Goal: Task Accomplishment & Management: Manage account settings

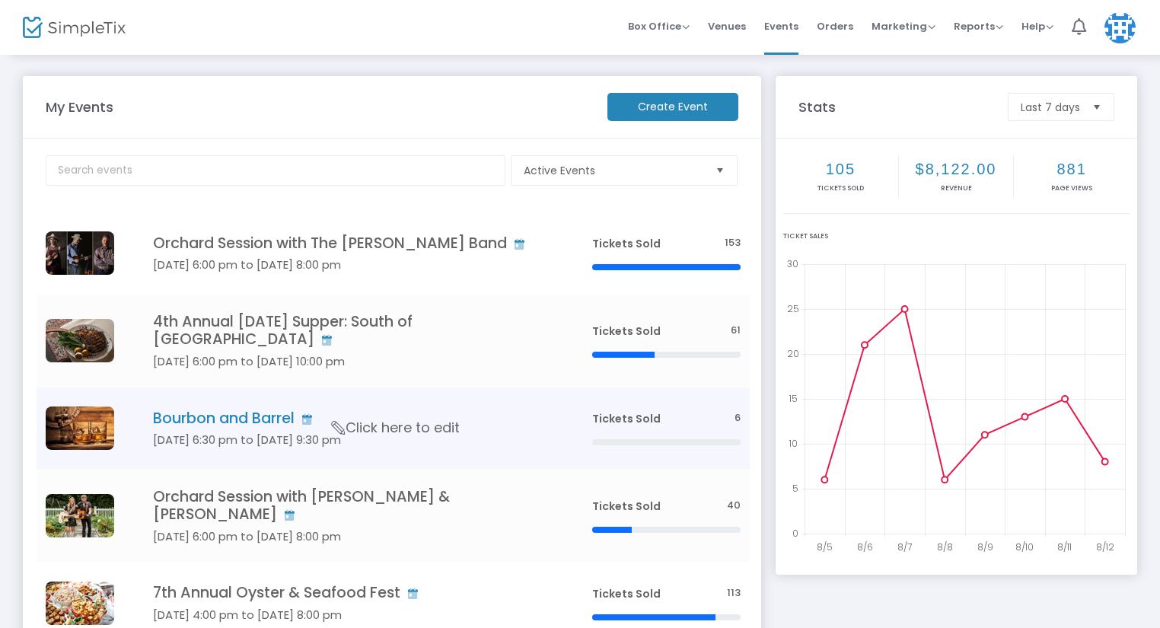
click at [234, 410] on h4 "Bourbon and Barrel" at bounding box center [350, 419] width 394 height 18
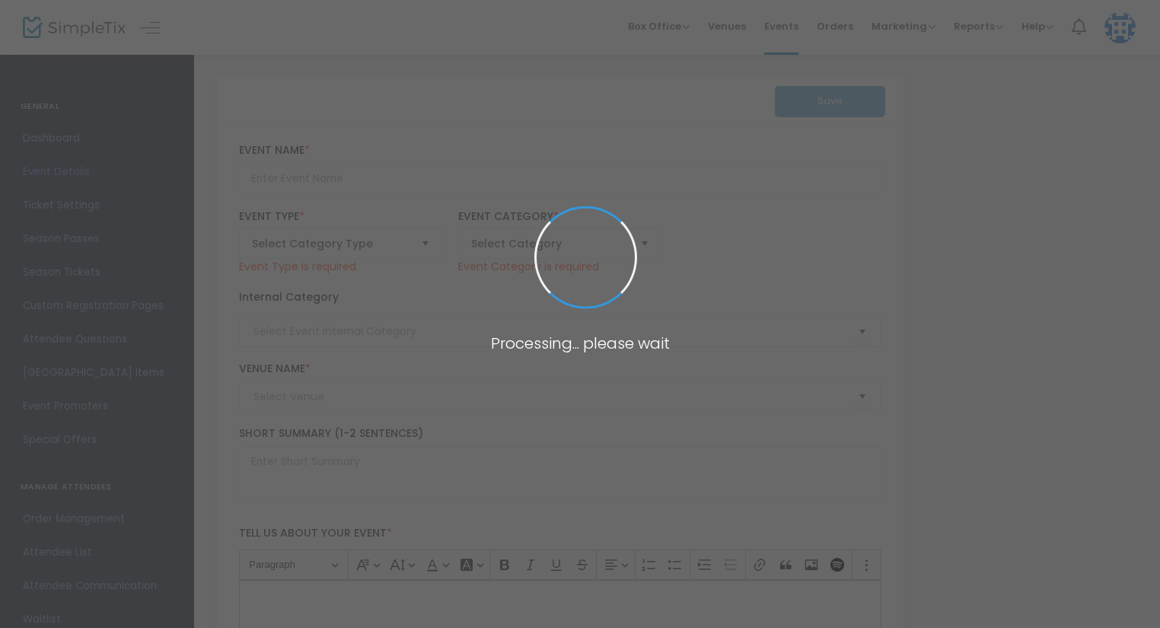
type input "Bourbon and Barrel"
type textarea "Members and hotel guests join us at [GEOGRAPHIC_DATA][PERSON_NAME] in beautiful…"
type input "6.750 %"
type input "Buy Tickets"
type input "Old [PERSON_NAME] Club"
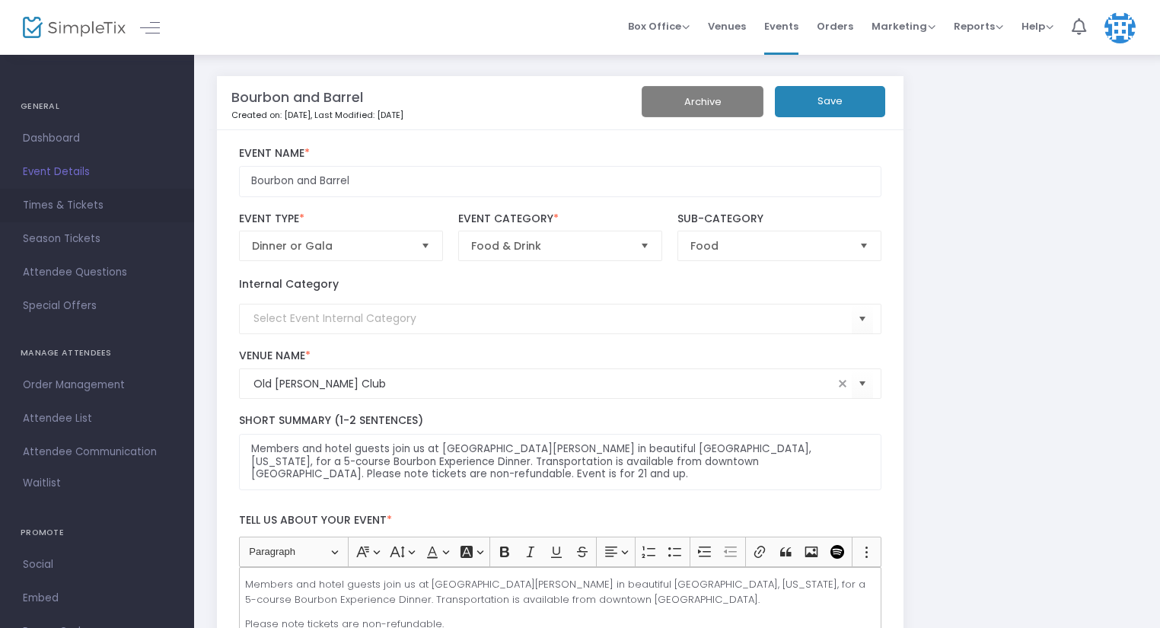
click at [72, 202] on span "Times & Tickets" at bounding box center [97, 206] width 148 height 20
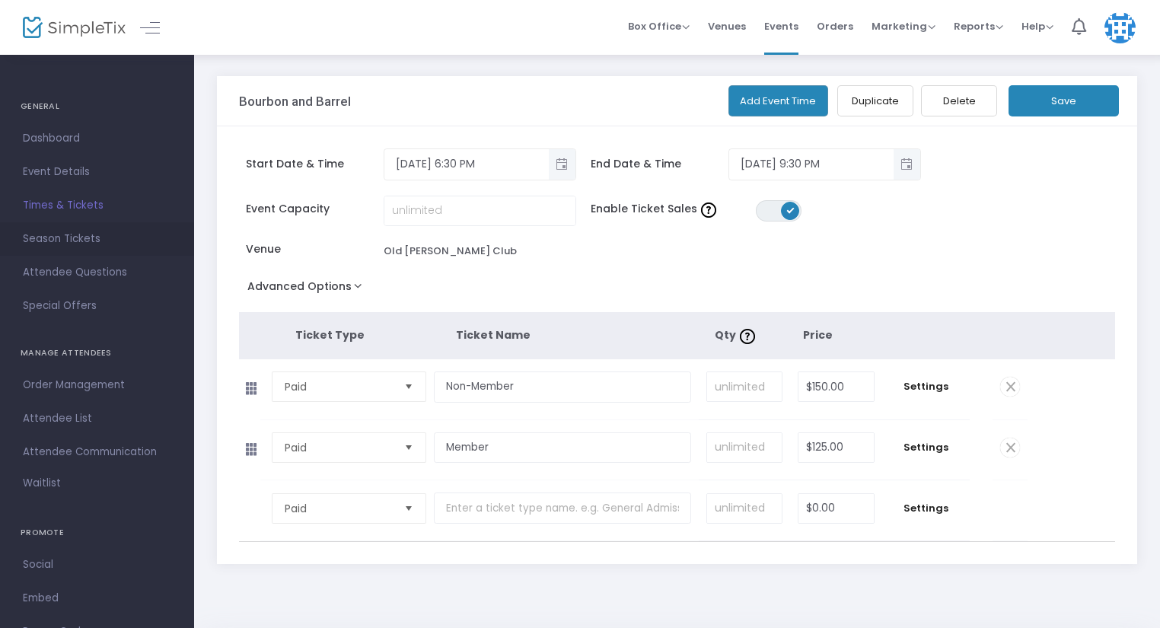
click at [68, 238] on span "Season Tickets" at bounding box center [97, 239] width 148 height 20
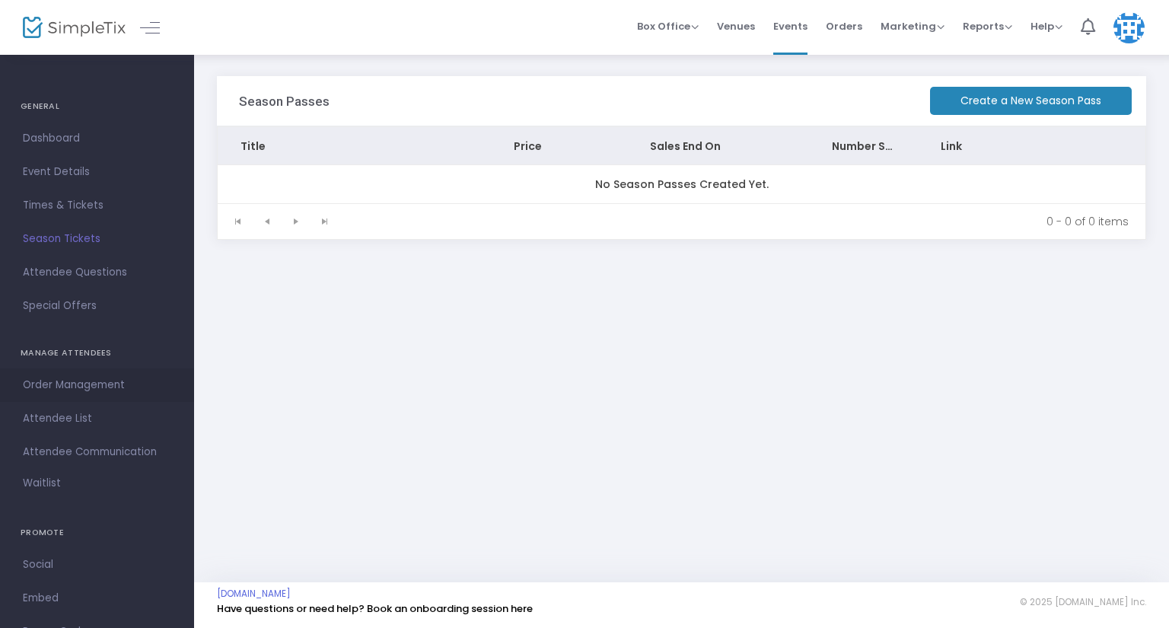
click at [65, 391] on span "Order Management" at bounding box center [97, 385] width 148 height 20
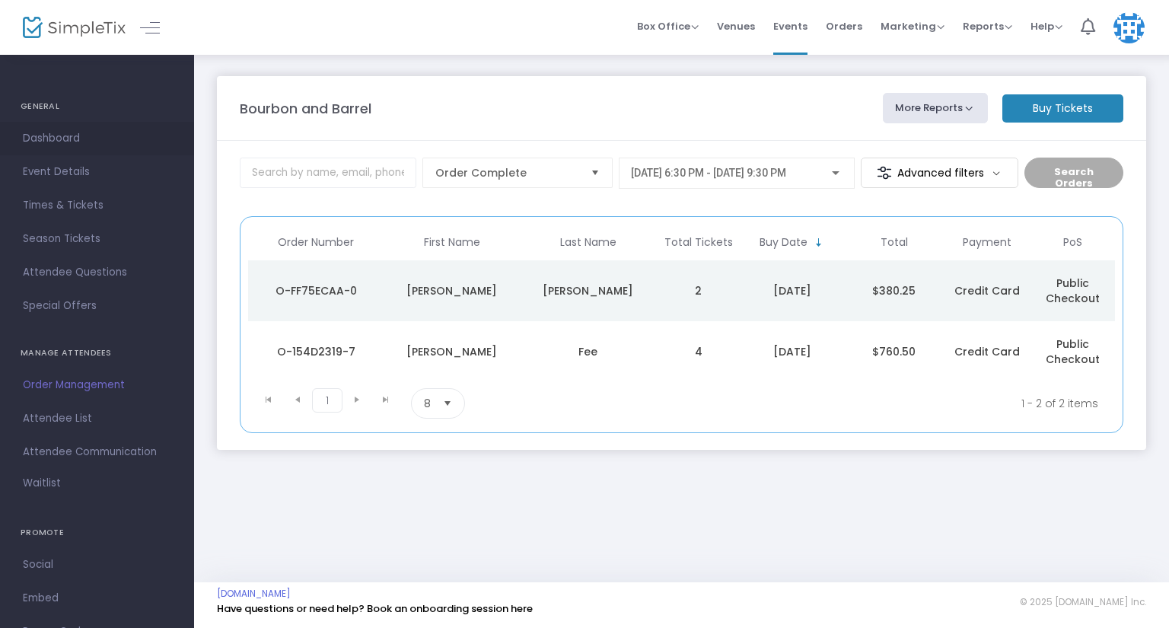
click at [52, 145] on span "Dashboard" at bounding box center [97, 139] width 148 height 20
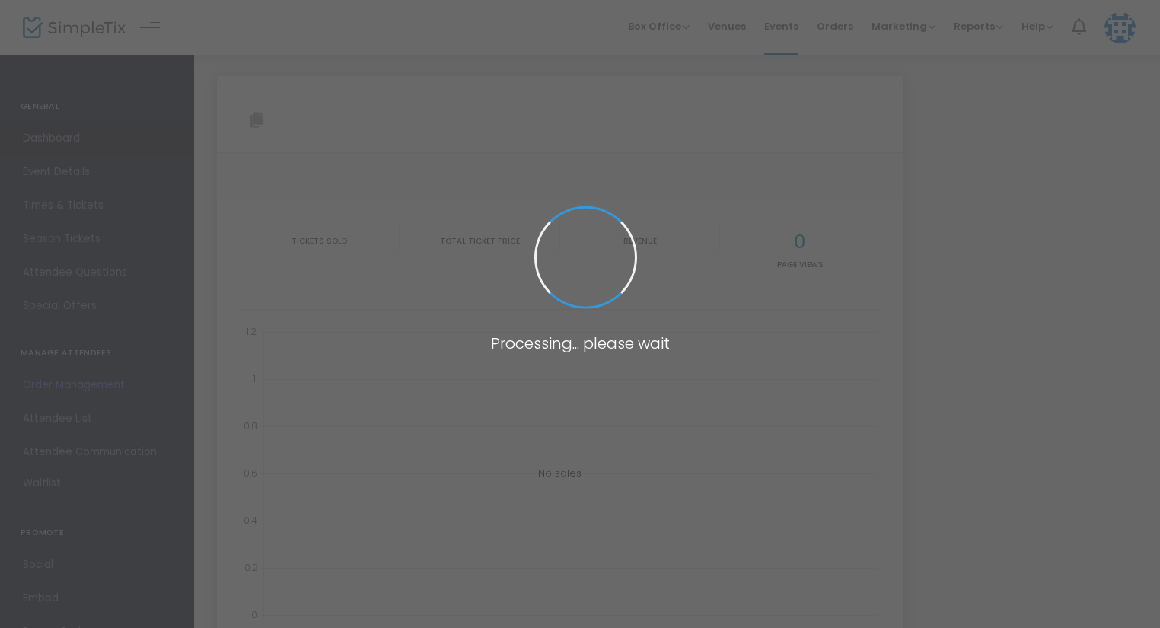
type input "[URL][DOMAIN_NAME]"
